Goal: Transaction & Acquisition: Purchase product/service

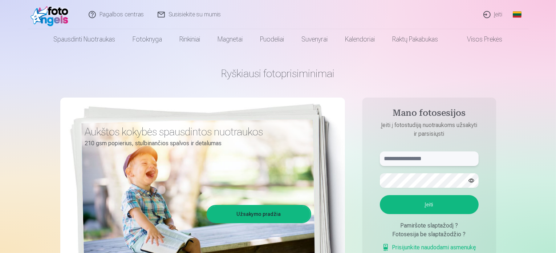
click at [403, 160] on input "text" at bounding box center [429, 158] width 99 height 15
type input "**********"
click at [380, 195] on button "Įeiti" at bounding box center [429, 204] width 99 height 19
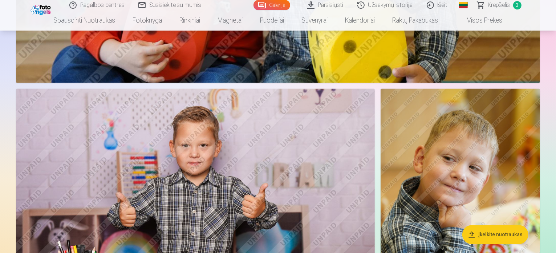
scroll to position [1527, 0]
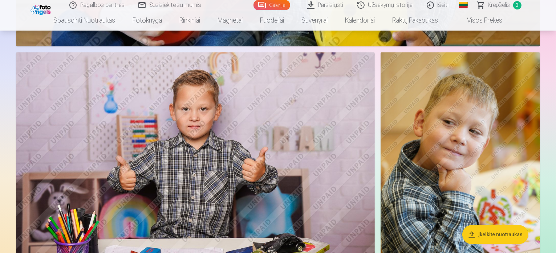
click at [506, 5] on span "Krepšelis" at bounding box center [500, 5] width 22 height 9
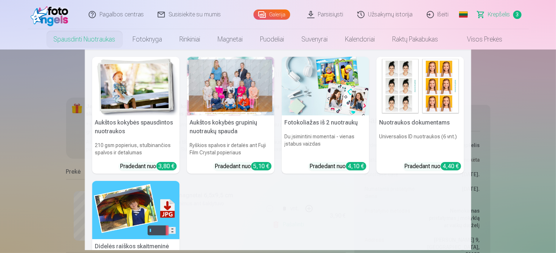
click at [97, 42] on link "Spausdinti nuotraukas" at bounding box center [84, 39] width 79 height 20
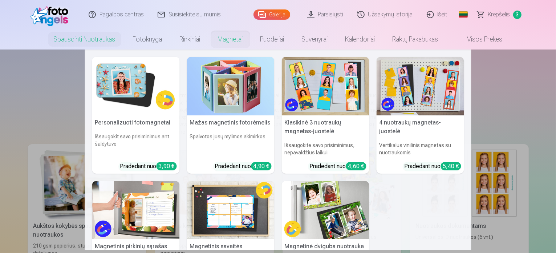
click at [231, 41] on link "Magnetai" at bounding box center [230, 39] width 43 height 20
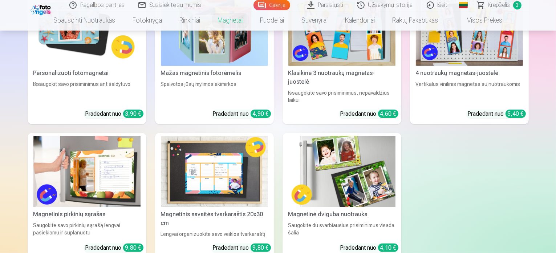
scroll to position [218, 0]
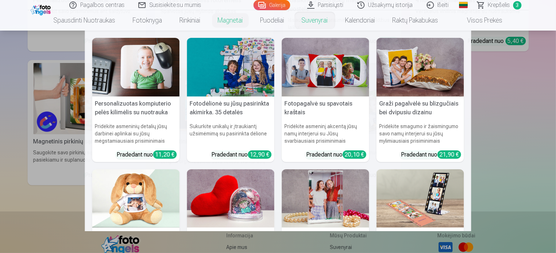
click at [314, 21] on link "Suvenyrai" at bounding box center [315, 20] width 44 height 20
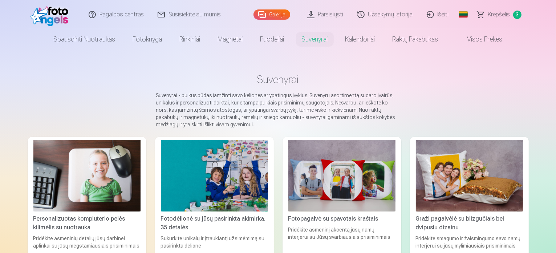
click at [477, 35] on link "Visos prekės" at bounding box center [479, 39] width 64 height 20
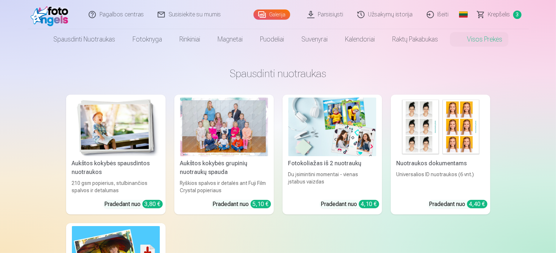
click at [219, 170] on div "Aukštos kokybės grupinių nuotraukų spauda" at bounding box center [224, 167] width 94 height 17
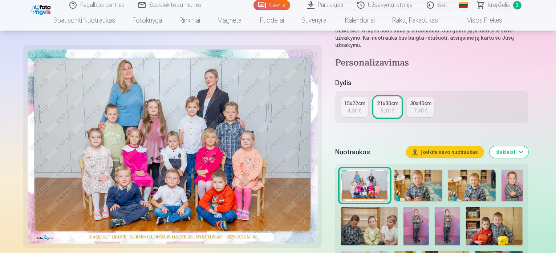
scroll to position [182, 0]
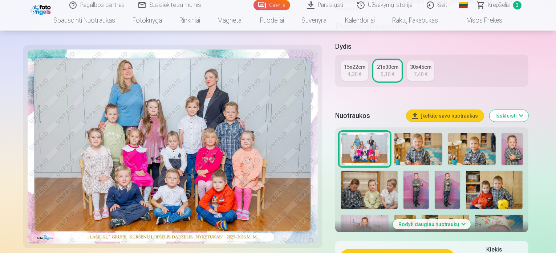
click at [389, 214] on img at bounding box center [365, 230] width 48 height 32
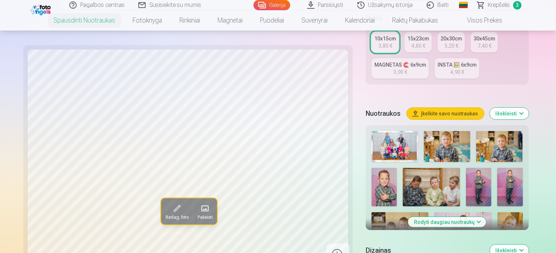
scroll to position [218, 0]
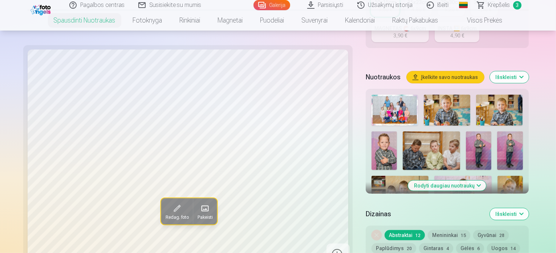
click at [466, 133] on img at bounding box center [478, 150] width 25 height 38
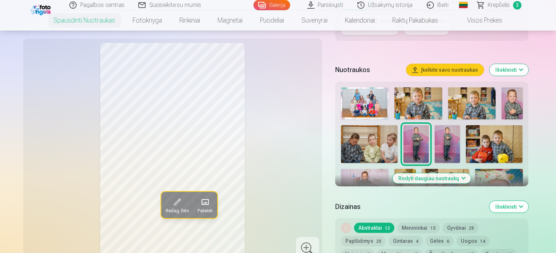
click at [436, 138] on img at bounding box center [447, 144] width 25 height 38
click at [389, 169] on img at bounding box center [365, 185] width 48 height 32
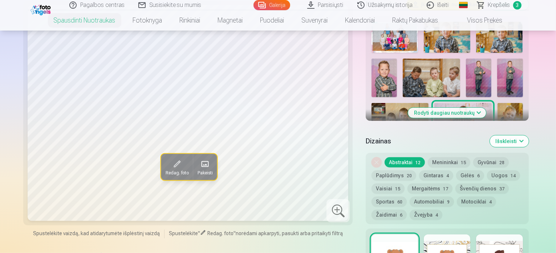
scroll to position [254, 0]
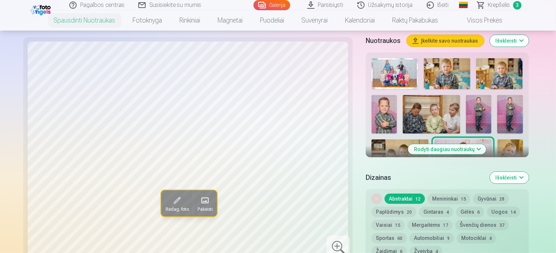
click at [471, 144] on button "Rodyti daugiau nuotraukų" at bounding box center [448, 149] width 78 height 10
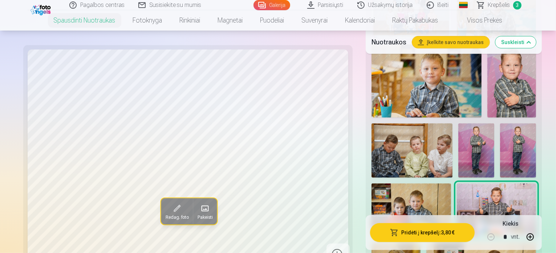
scroll to position [436, 0]
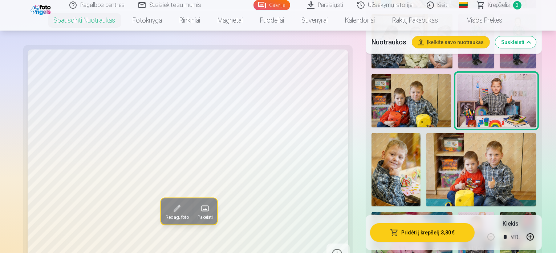
click at [501, 212] on img at bounding box center [519, 239] width 36 height 54
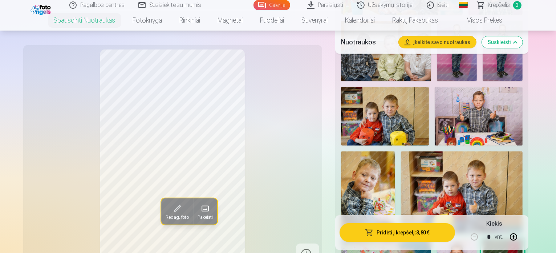
scroll to position [473, 0]
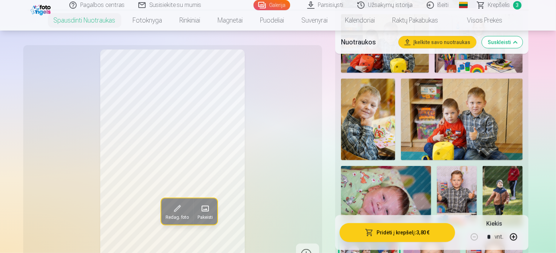
scroll to position [545, 0]
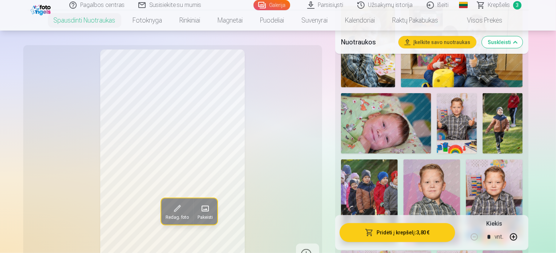
scroll to position [618, 0]
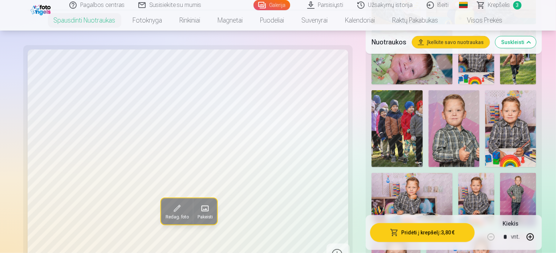
click at [501, 173] on img at bounding box center [519, 200] width 36 height 54
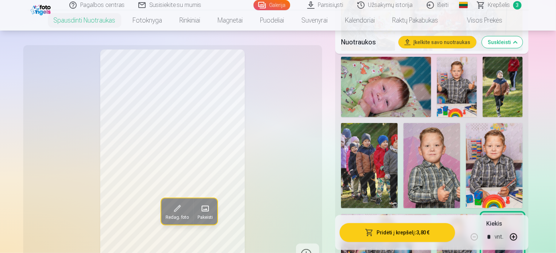
scroll to position [654, 0]
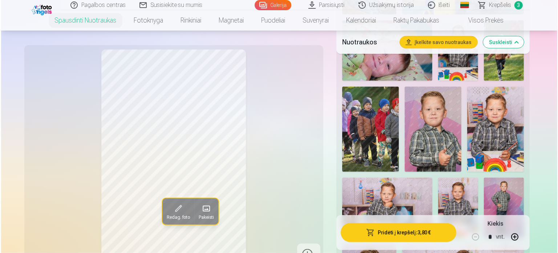
scroll to position [691, 0]
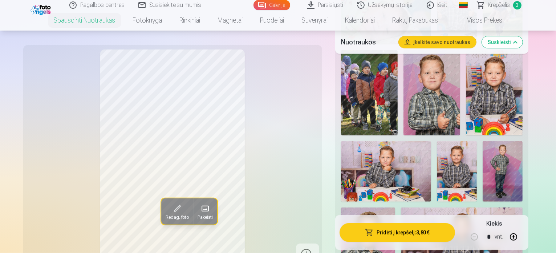
click at [425, 230] on button "Pridėti į krepšelį : 3,80 €" at bounding box center [398, 232] width 116 height 19
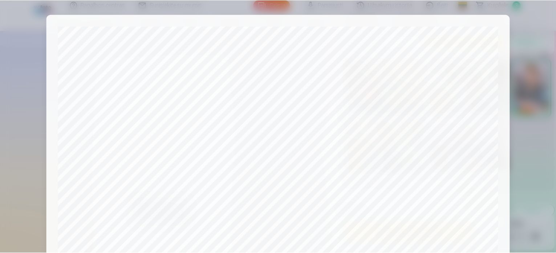
scroll to position [270, 0]
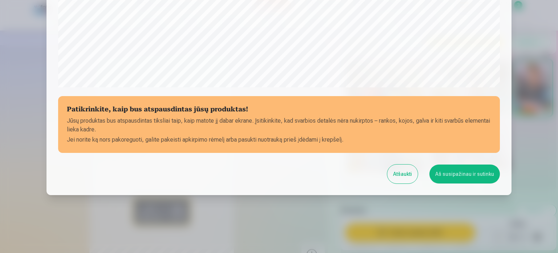
click at [446, 174] on button "Aš susipažinau ir sutinku" at bounding box center [465, 173] width 71 height 19
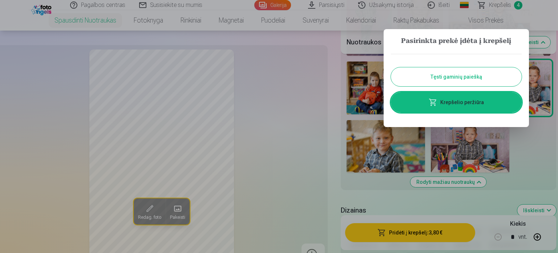
click at [452, 103] on link "Krepšelio peržiūra" at bounding box center [456, 102] width 131 height 20
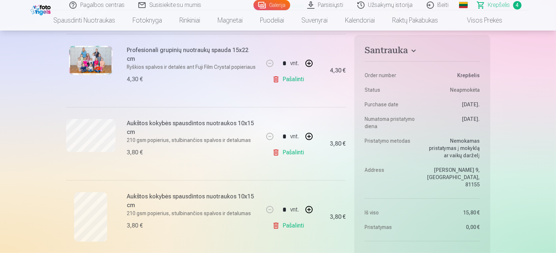
scroll to position [254, 0]
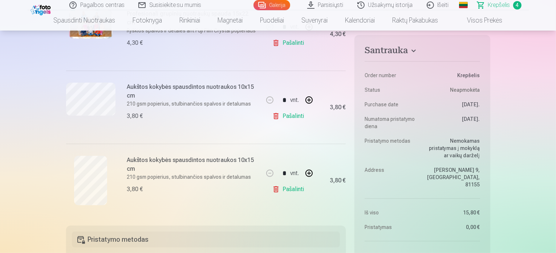
click at [292, 117] on link "Pašalinti" at bounding box center [290, 116] width 35 height 15
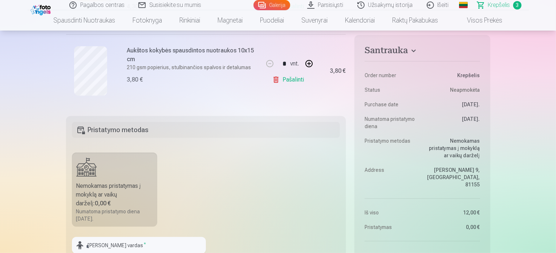
scroll to position [145, 0]
